Goal: Information Seeking & Learning: Learn about a topic

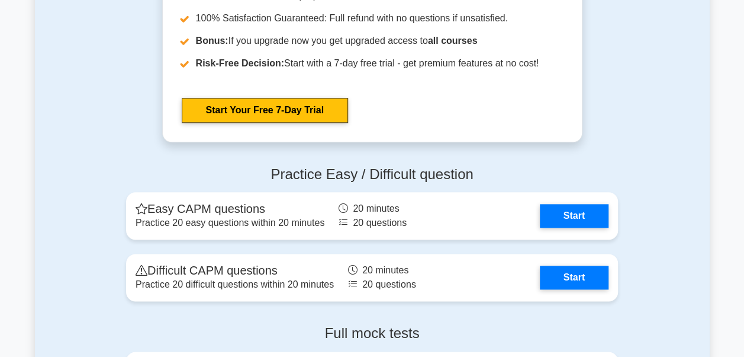
scroll to position [2868, 0]
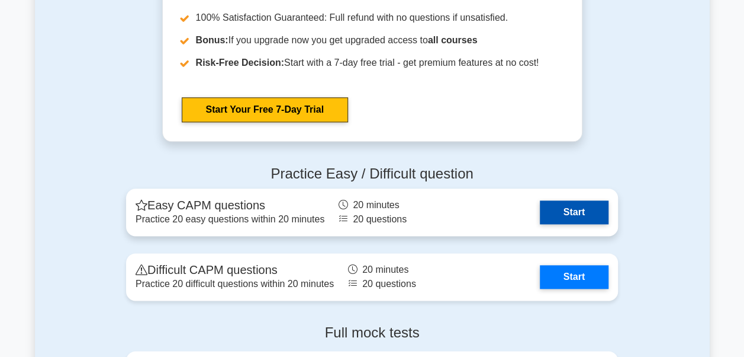
click at [593, 212] on link "Start" at bounding box center [574, 212] width 69 height 24
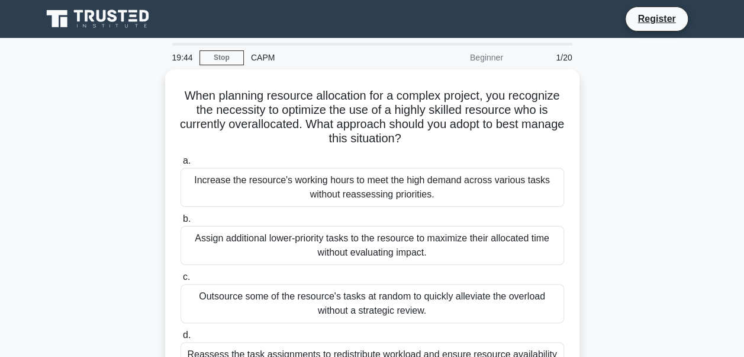
drag, startPoint x: 603, startPoint y: 0, endPoint x: 37, endPoint y: 195, distance: 599.0
click at [37, 195] on div "When planning resource allocation for a complex project, you recognize the nece…" at bounding box center [372, 240] width 675 height 342
click at [227, 50] on link "Stop" at bounding box center [222, 57] width 44 height 15
